Goal: Obtain resource: Obtain resource

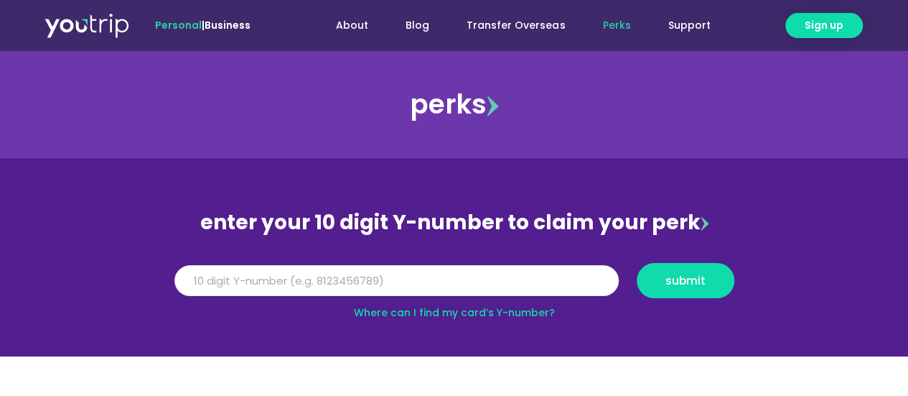
click at [568, 287] on input "Y Number" at bounding box center [397, 281] width 445 height 32
type input "[CREDIT_CARD_NUMBER]"
click at [679, 269] on button "submit" at bounding box center [686, 280] width 98 height 35
click at [609, 334] on section "enter your 10 digit Y-number to claim your perk Y Number [CREDIT_CARD_NUMBER] s…" at bounding box center [454, 257] width 908 height 198
click at [529, 310] on link "Where can I find my card’s Y-number?" at bounding box center [454, 312] width 201 height 14
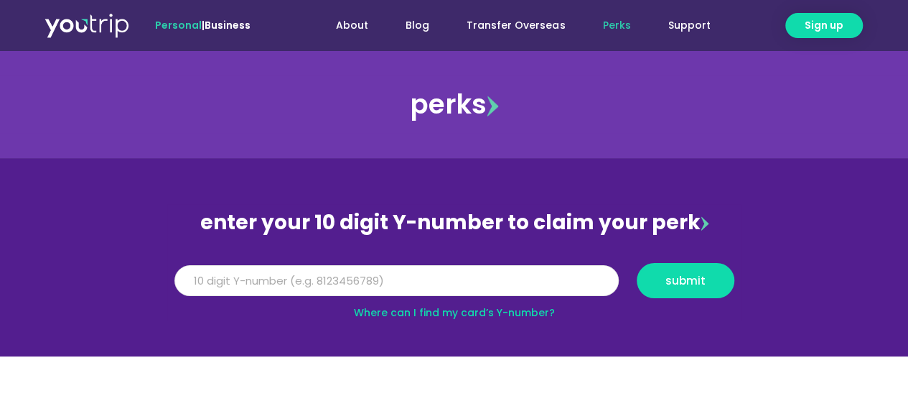
drag, startPoint x: 366, startPoint y: 276, endPoint x: 109, endPoint y: 276, distance: 257.1
click at [116, 278] on section "enter your 10 digit Y-number to claim your perk Y Number [CREDIT_CARD_NUMBER] s…" at bounding box center [454, 257] width 908 height 198
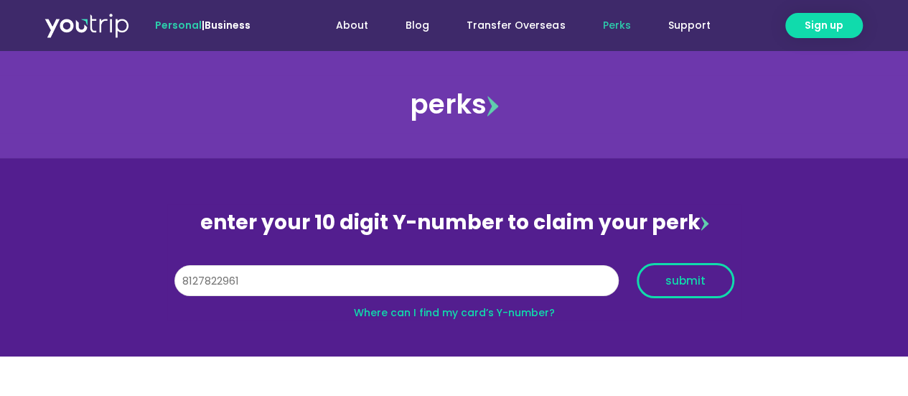
type input "8127822961"
click at [697, 278] on span "submit" at bounding box center [686, 280] width 40 height 11
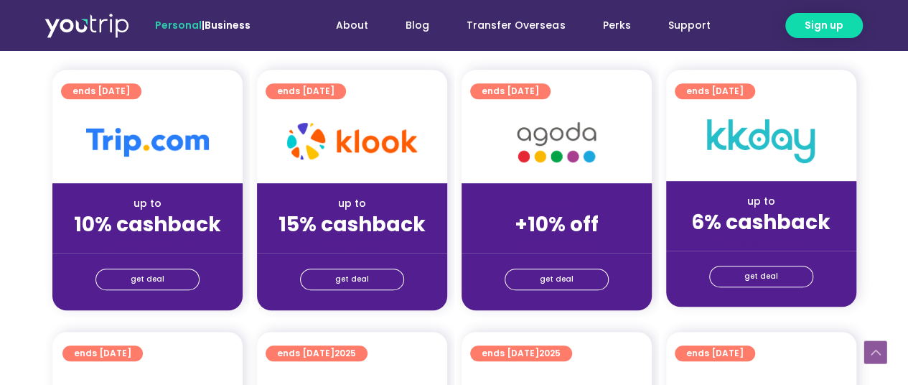
scroll to position [431, 0]
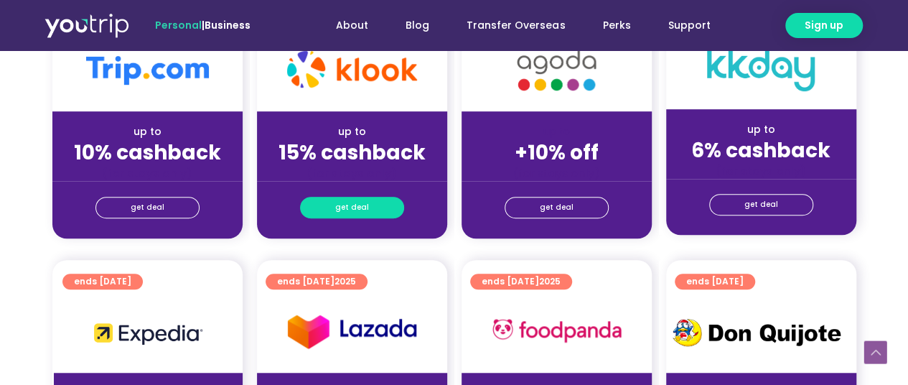
click at [348, 208] on span "get deal" at bounding box center [352, 207] width 34 height 20
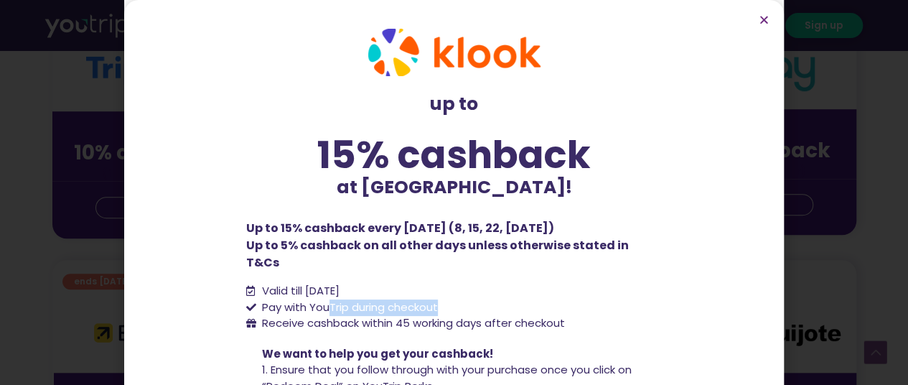
drag, startPoint x: 329, startPoint y: 287, endPoint x: 498, endPoint y: 287, distance: 168.8
click at [498, 299] on li "Pay with YouTrip during checkout" at bounding box center [454, 307] width 417 height 17
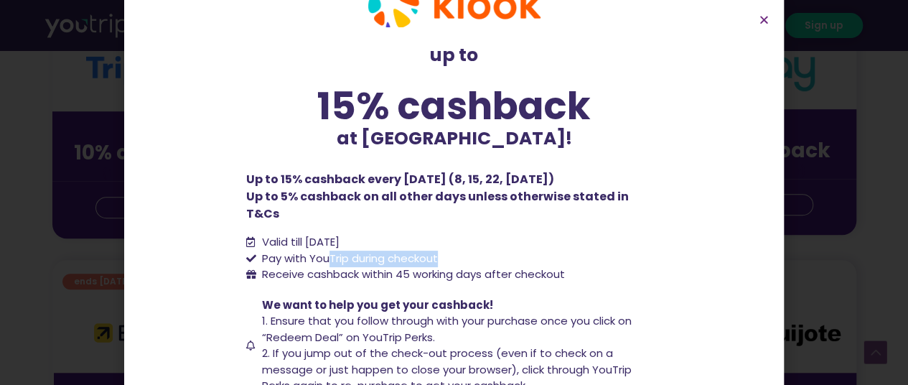
scroll to position [72, 0]
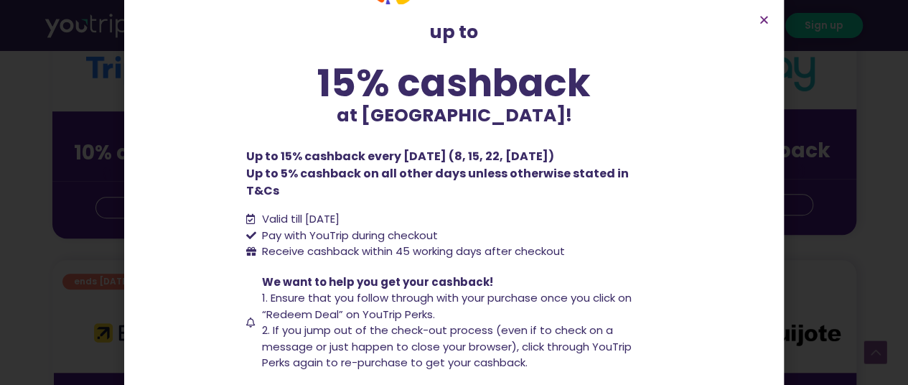
click at [464, 243] on span "Receive cashback within 45 working days after checkout" at bounding box center [412, 251] width 307 height 17
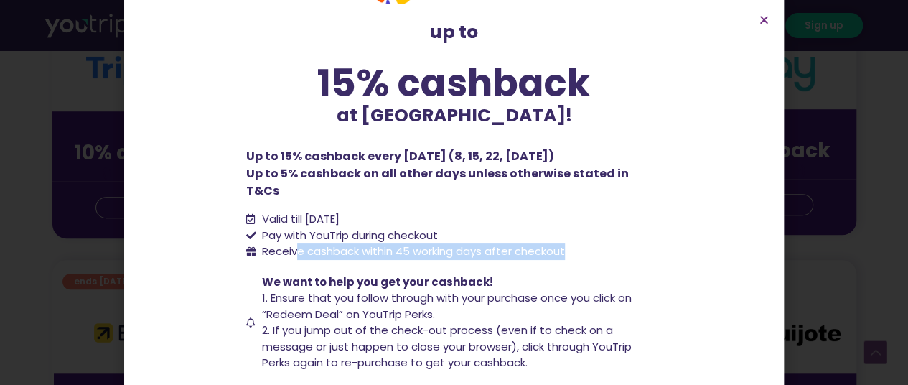
drag, startPoint x: 290, startPoint y: 234, endPoint x: 477, endPoint y: 274, distance: 190.8
click at [575, 243] on li "Receive cashback within 45 working days after checkout" at bounding box center [454, 251] width 417 height 17
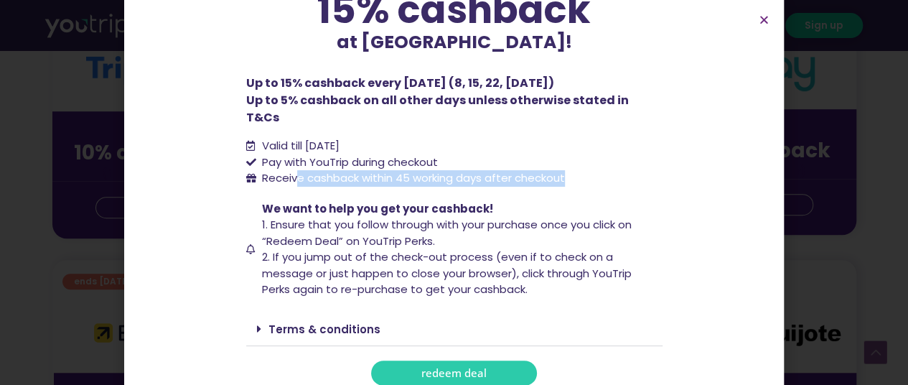
scroll to position [146, 0]
click at [457, 367] on span "redeem deal" at bounding box center [454, 372] width 65 height 11
